Goal: Task Accomplishment & Management: Manage account settings

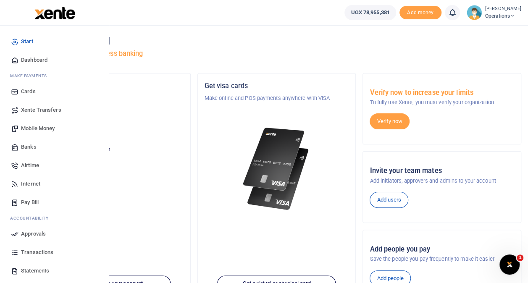
click at [43, 250] on span "Transactions" at bounding box center [37, 252] width 32 height 8
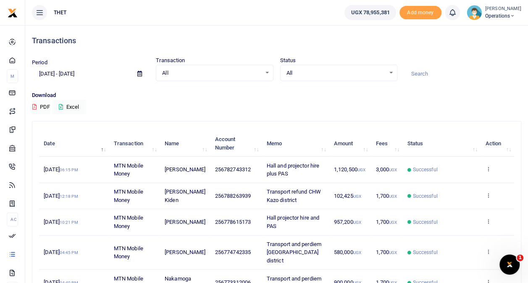
click at [491, 14] on span "Operations" at bounding box center [503, 16] width 36 height 8
click at [477, 57] on link "Logout" at bounding box center [505, 61] width 66 height 12
